Goal: Information Seeking & Learning: Learn about a topic

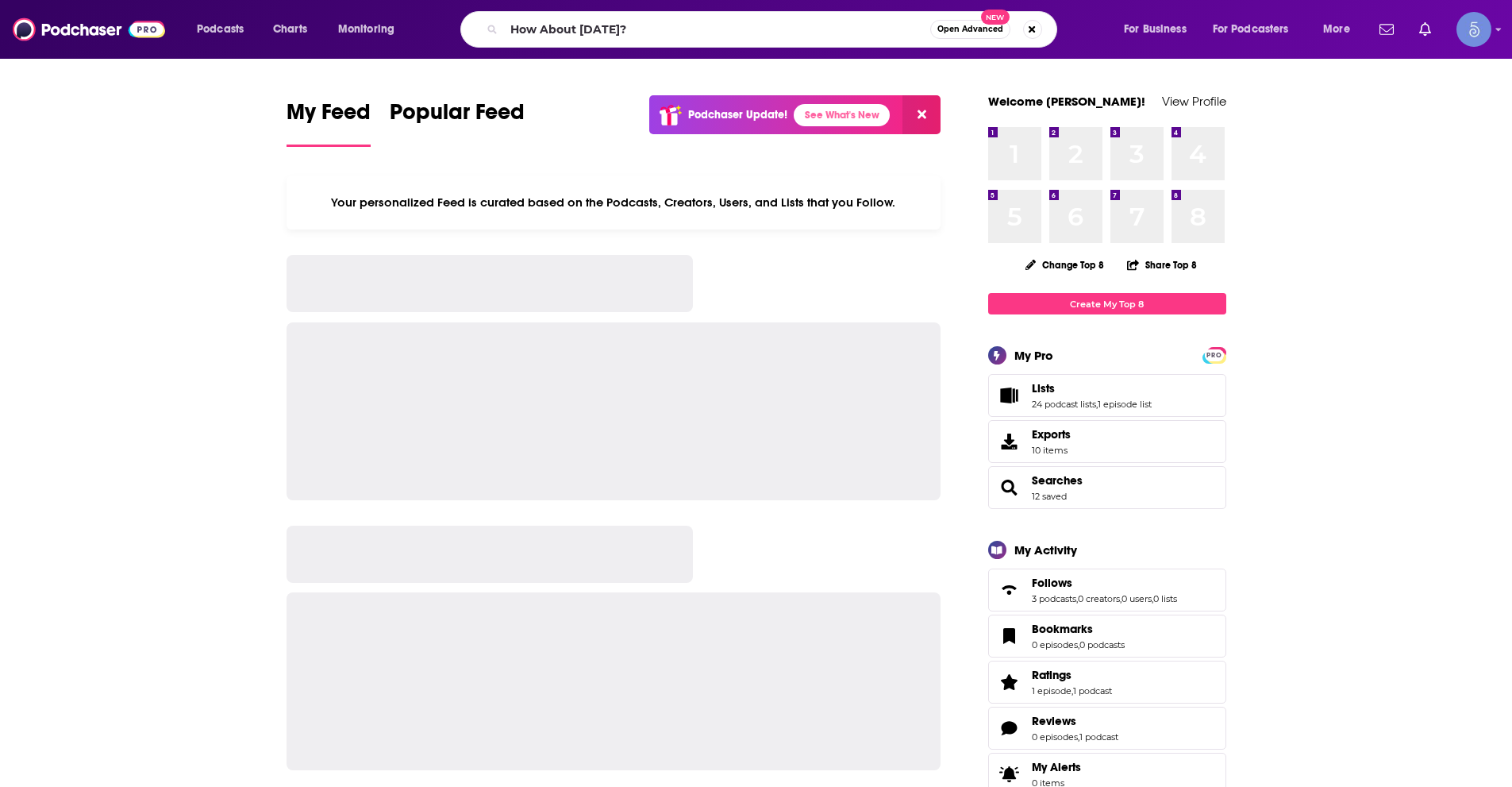
type input "How About [DATE]?"
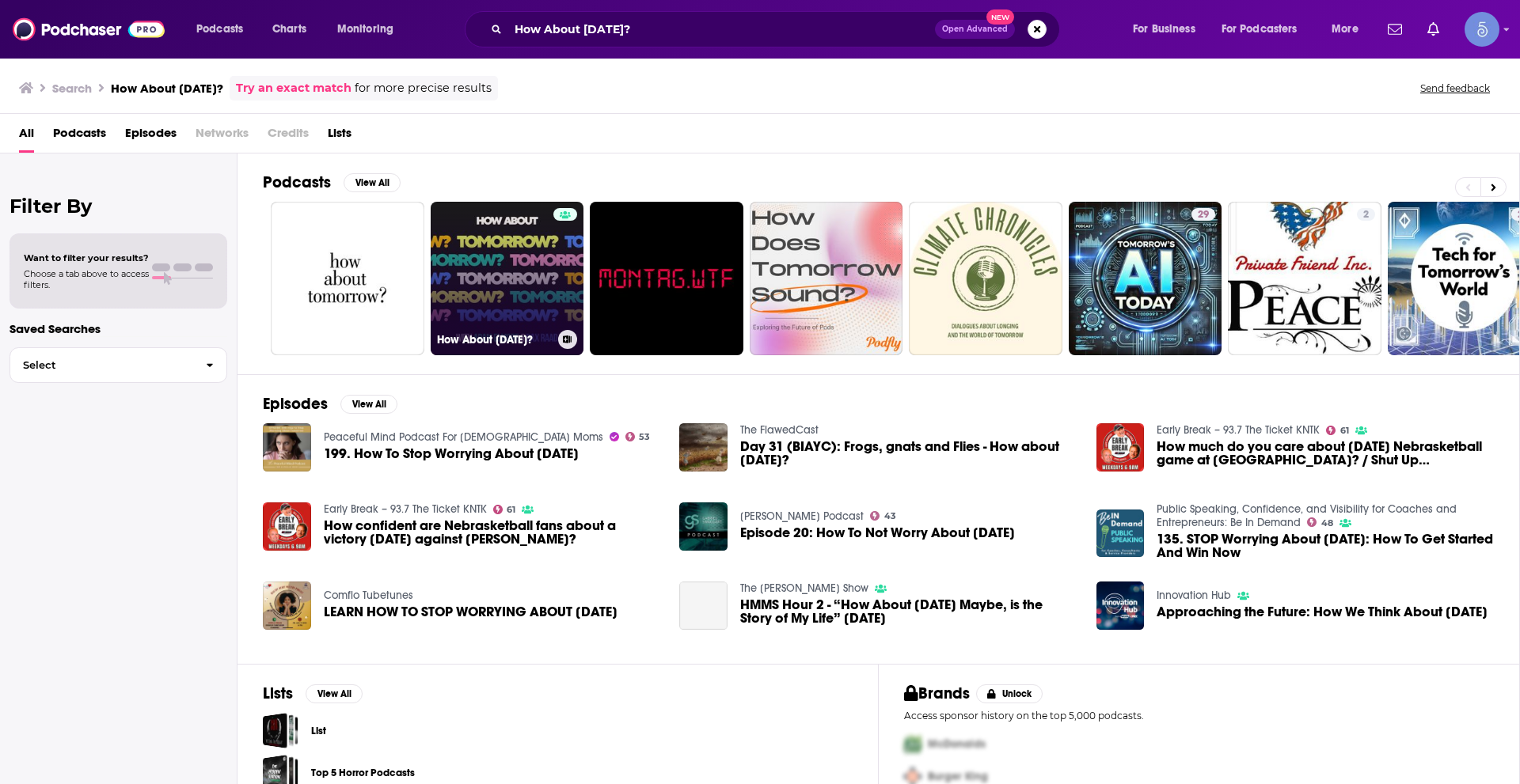
click at [553, 284] on link "How About [DATE]?" at bounding box center [508, 278] width 154 height 154
